Goal: Share content: Share content

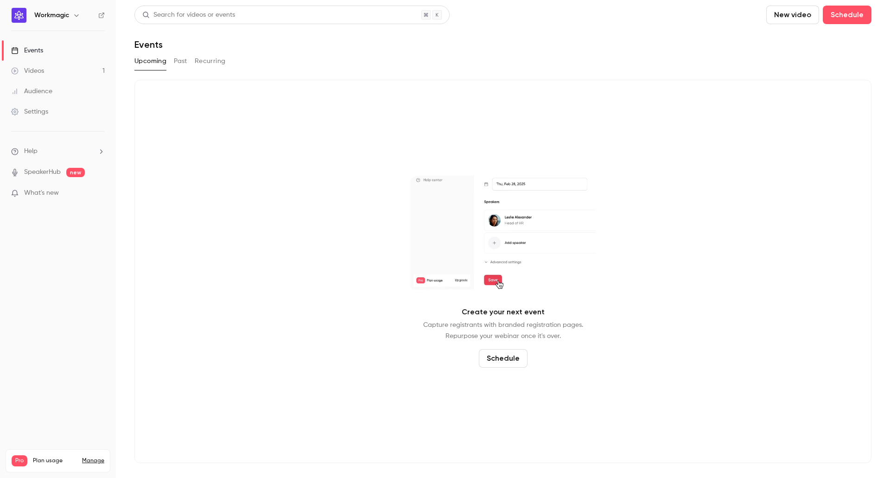
click at [207, 59] on button "Recurring" at bounding box center [210, 61] width 31 height 15
click at [178, 63] on button "Past" at bounding box center [180, 61] width 13 height 15
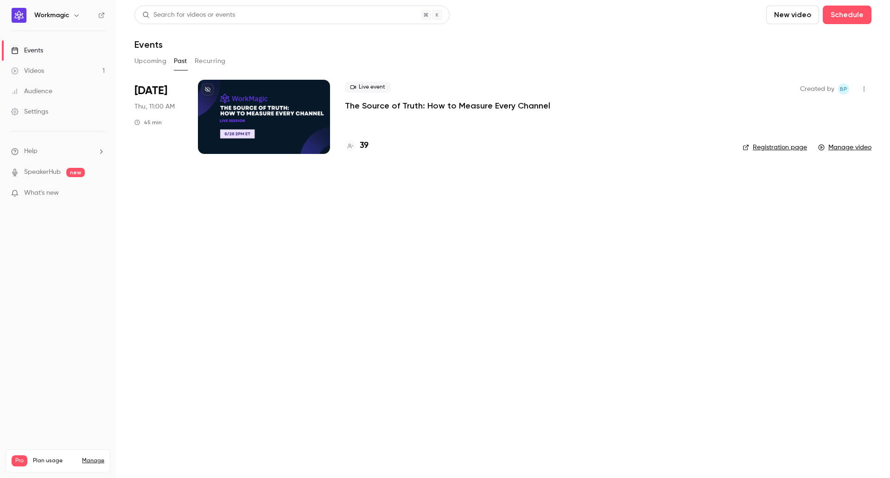
click at [864, 89] on icon "button" at bounding box center [864, 89] width 1 height 5
click at [672, 201] on div at bounding box center [445, 239] width 890 height 478
click at [861, 91] on icon "button" at bounding box center [864, 89] width 7 height 6
click at [814, 110] on div "Share" at bounding box center [828, 112] width 70 height 9
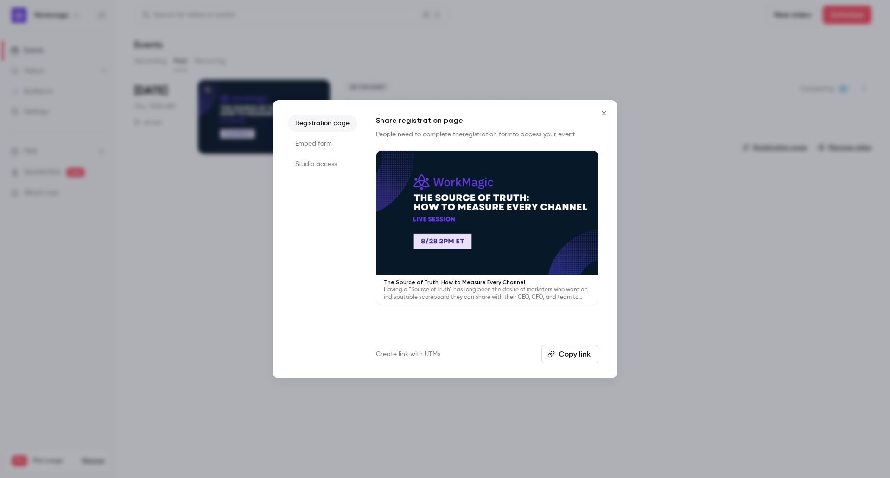
click at [586, 352] on button "Copy link" at bounding box center [570, 354] width 57 height 19
click at [310, 167] on li "Studio access" at bounding box center [323, 164] width 70 height 17
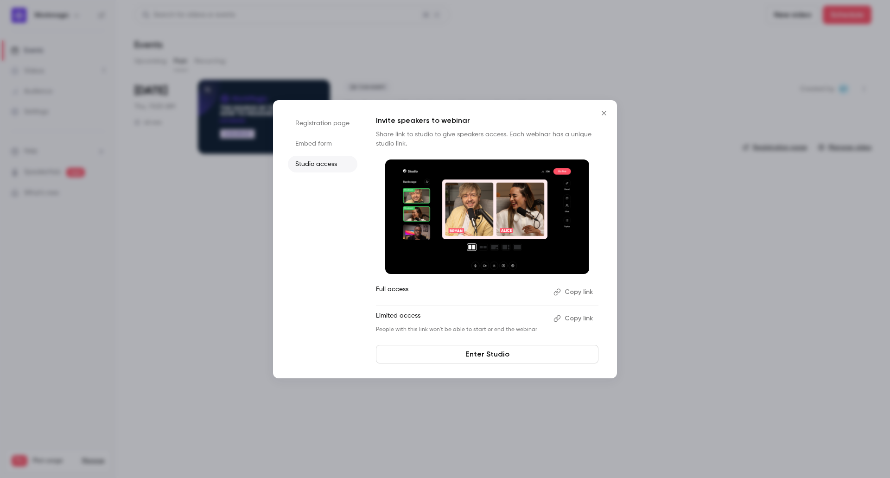
click at [319, 124] on li "Registration page" at bounding box center [323, 123] width 70 height 17
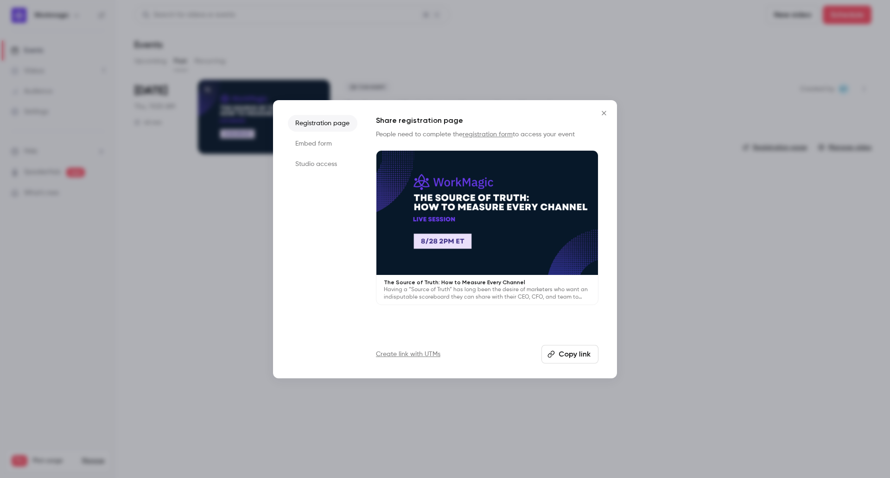
click at [566, 352] on button "Copy link" at bounding box center [570, 354] width 57 height 19
click at [610, 110] on button "Close" at bounding box center [604, 113] width 19 height 19
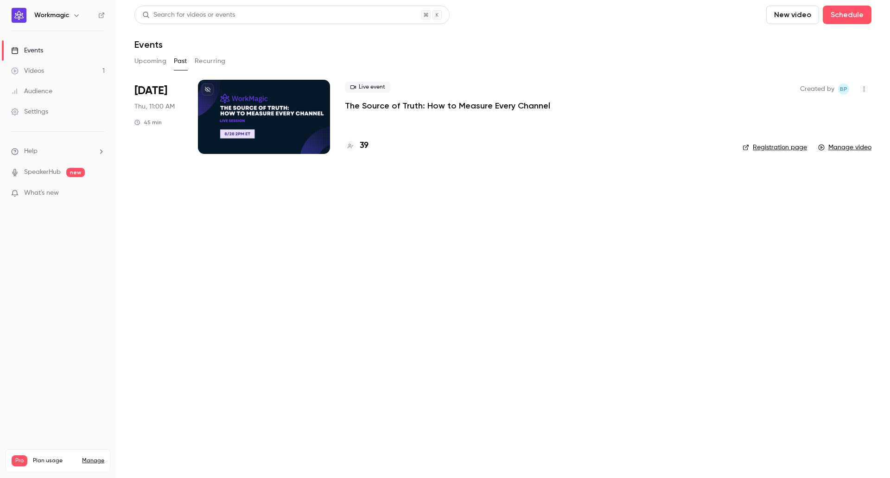
click at [480, 255] on main "Search for videos or events New video Schedule Events Upcoming Past Recurring […" at bounding box center [503, 239] width 774 height 478
click at [614, 283] on main "Search for videos or events New video Schedule Events Upcoming Past Recurring […" at bounding box center [503, 239] width 774 height 478
click at [206, 64] on button "Recurring" at bounding box center [210, 61] width 31 height 15
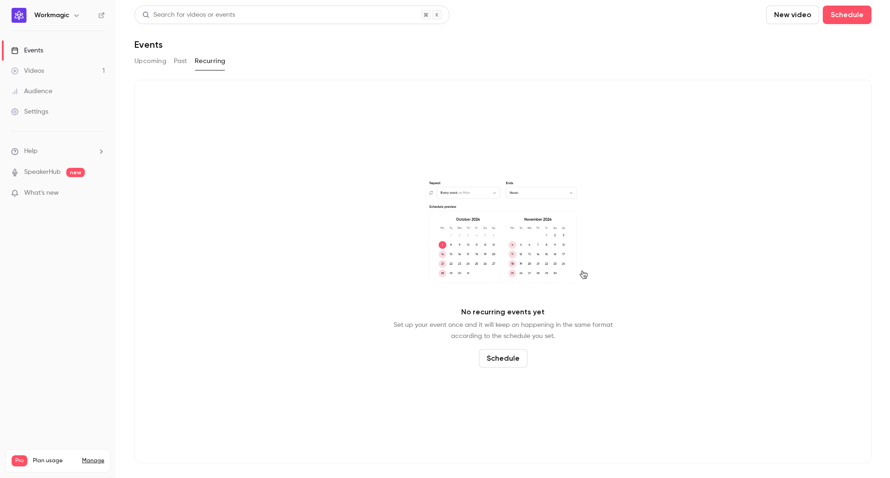
click at [177, 62] on button "Past" at bounding box center [180, 61] width 13 height 15
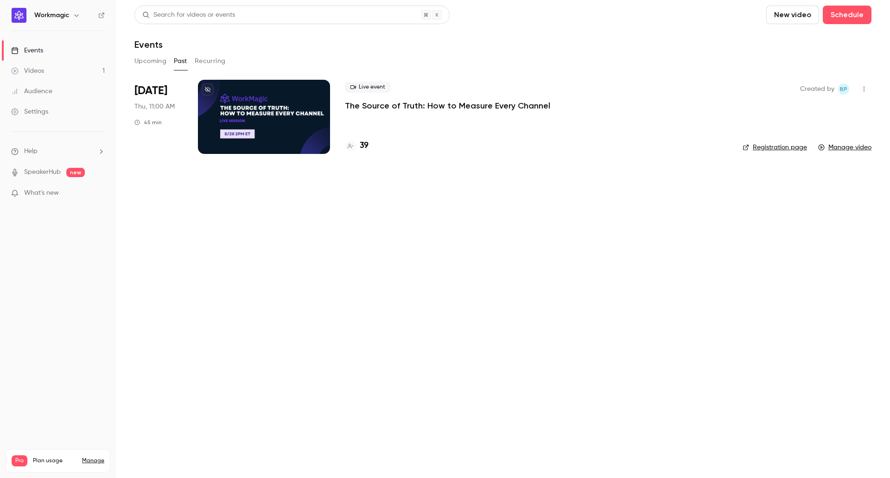
click at [147, 62] on button "Upcoming" at bounding box center [150, 61] width 32 height 15
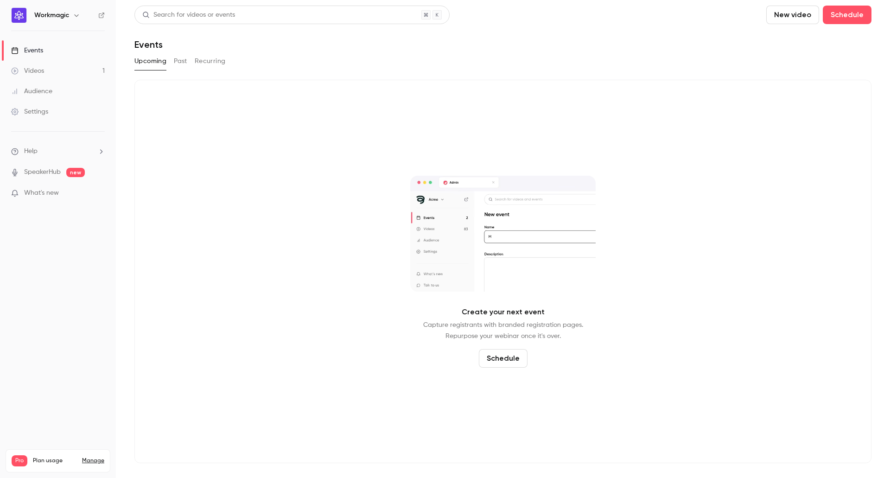
click at [168, 64] on div "Upcoming Past Recurring" at bounding box center [502, 61] width 737 height 15
click at [178, 64] on button "Past" at bounding box center [180, 61] width 13 height 15
